Goal: Task Accomplishment & Management: Use online tool/utility

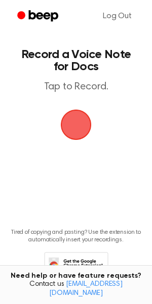
click at [78, 121] on span "button" at bounding box center [76, 125] width 46 height 46
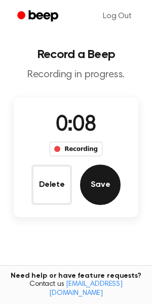
click at [90, 171] on button "Save" at bounding box center [100, 185] width 40 height 40
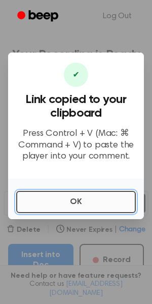
click at [72, 205] on button "OK" at bounding box center [75, 202] width 119 height 22
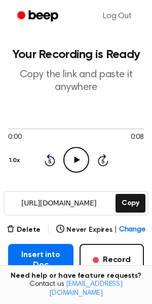
click at [68, 154] on icon "Play Audio" at bounding box center [76, 160] width 26 height 26
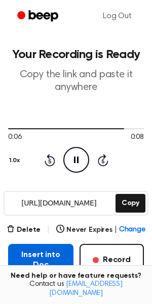
click at [29, 260] on button "Insert into Doc" at bounding box center [40, 260] width 65 height 32
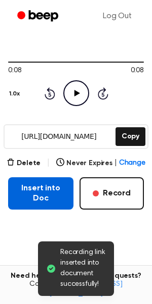
scroll to position [75, 0]
